Goal: Navigation & Orientation: Find specific page/section

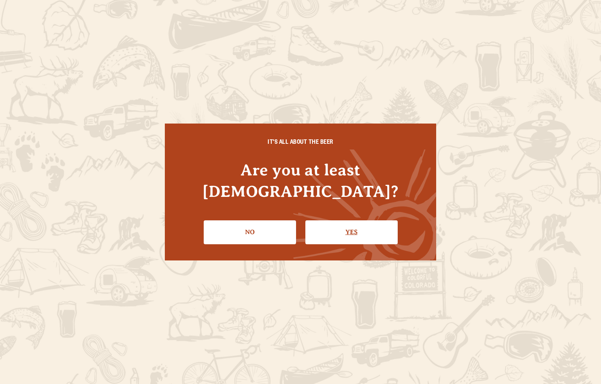
click at [356, 222] on link "Yes" at bounding box center [351, 231] width 92 height 23
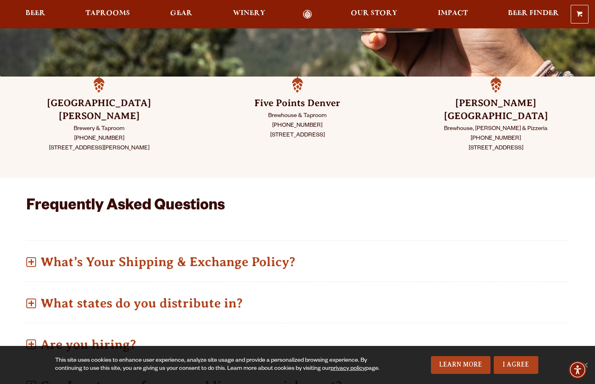
scroll to position [181, 0]
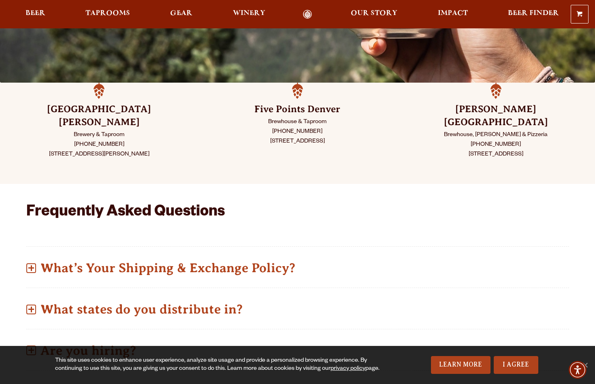
click at [485, 113] on h3 "Sloan’s Lake Denver" at bounding box center [496, 116] width 158 height 26
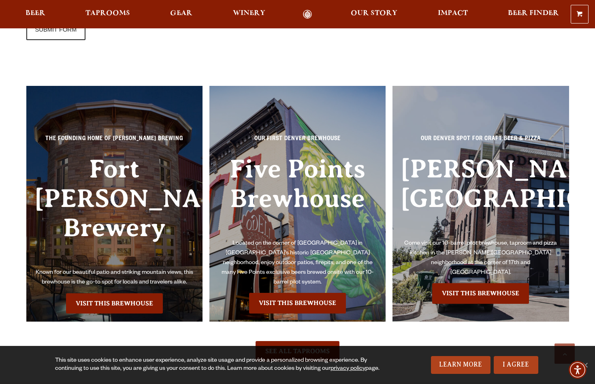
scroll to position [1025, 0]
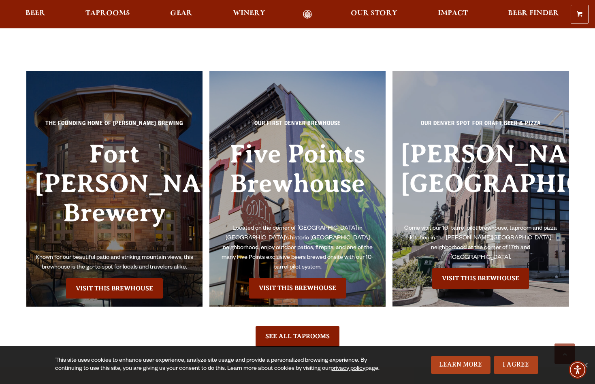
click at [467, 268] on link "Visit this Brewhouse" at bounding box center [480, 278] width 97 height 20
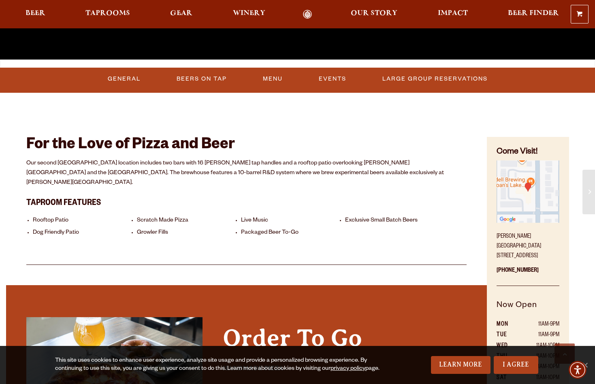
scroll to position [289, 0]
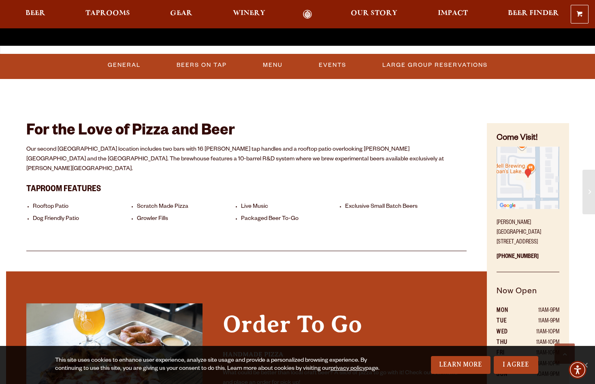
click at [525, 166] on img "Find on Google Maps (opens in a new window)" at bounding box center [528, 178] width 62 height 62
